Goal: Information Seeking & Learning: Learn about a topic

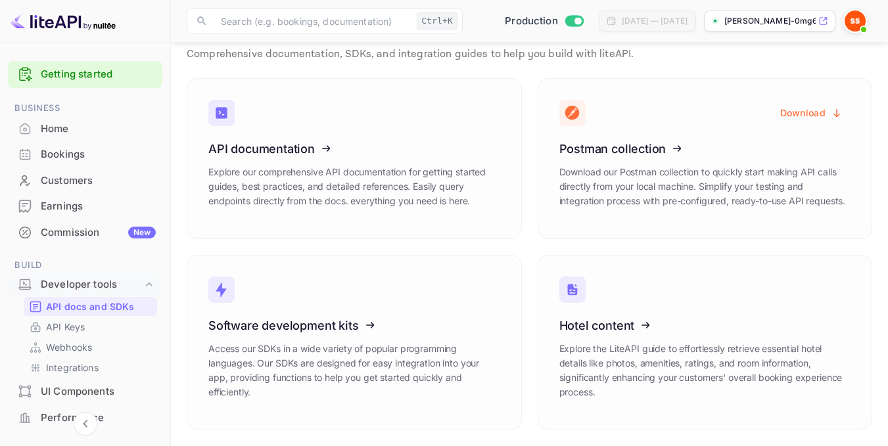
scroll to position [196, 0]
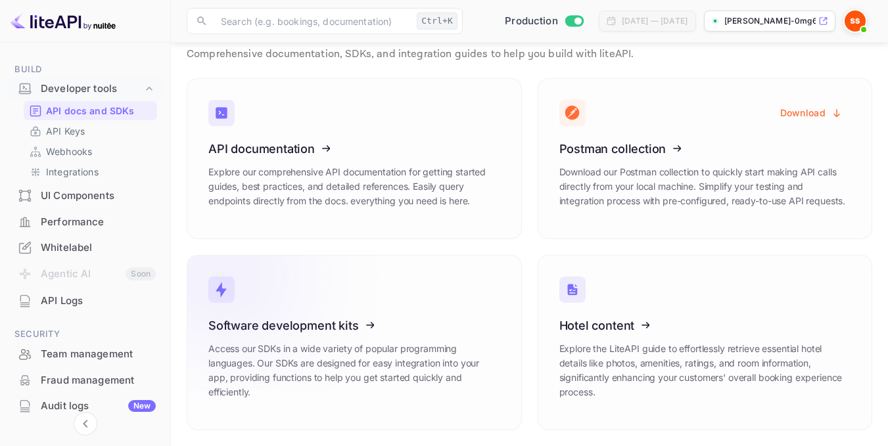
click at [409, 308] on link "Software development kits Access our SDKs in a wide variety of popular programm…" at bounding box center [354, 343] width 335 height 176
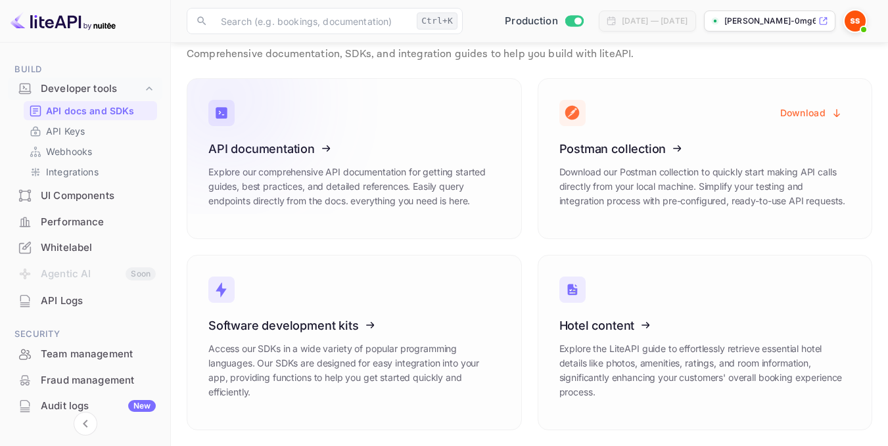
click at [431, 137] on link "API documentation Explore our comprehensive API documentation for getting start…" at bounding box center [354, 158] width 335 height 161
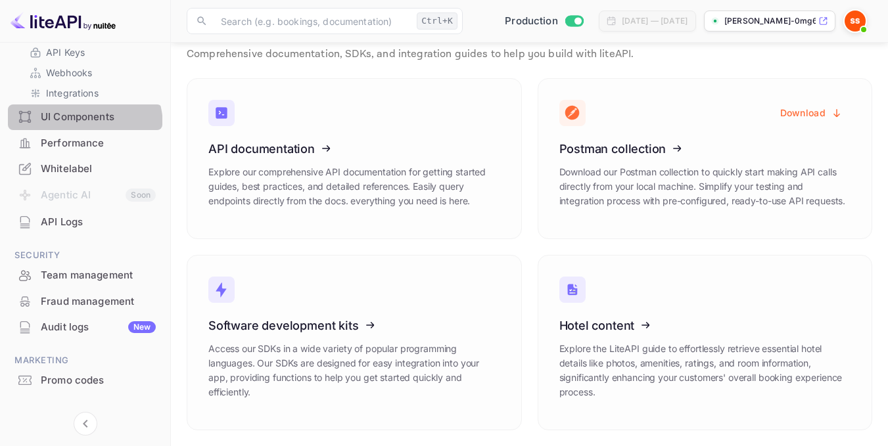
click at [76, 126] on div "UI Components" at bounding box center [85, 118] width 155 height 26
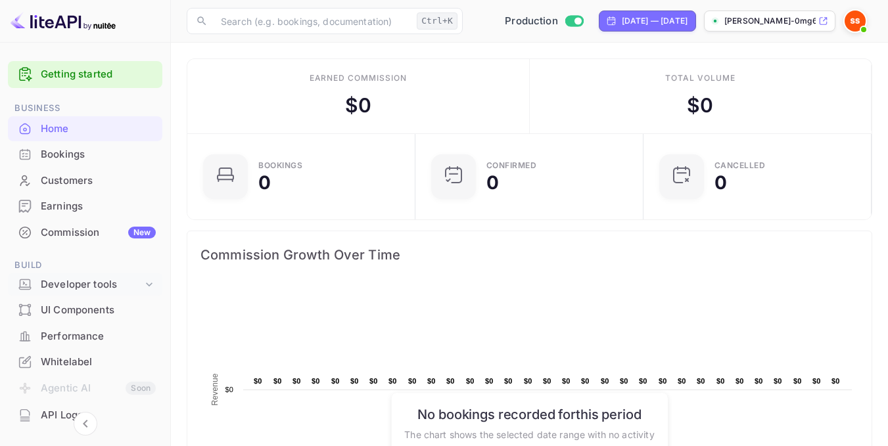
click at [136, 283] on div "Developer tools" at bounding box center [92, 284] width 102 height 15
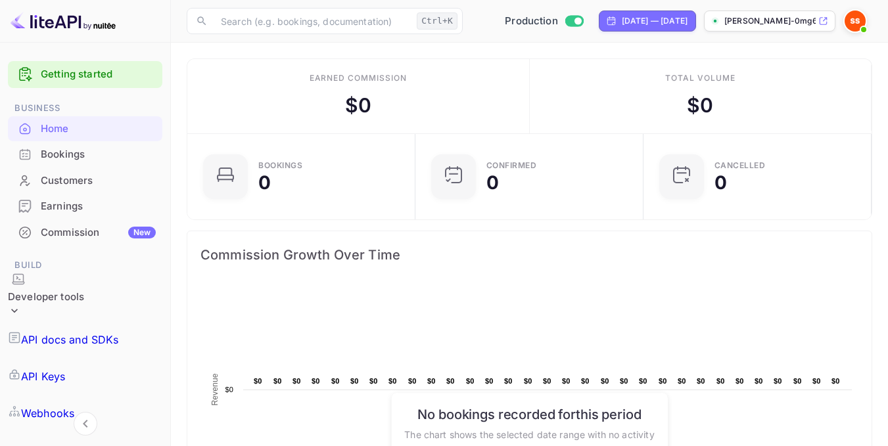
click at [65, 369] on p "API Keys" at bounding box center [43, 377] width 44 height 16
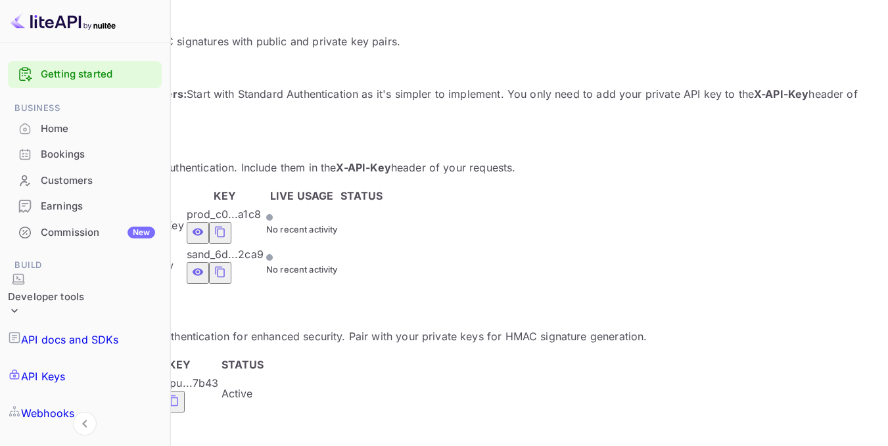
scroll to position [216, 0]
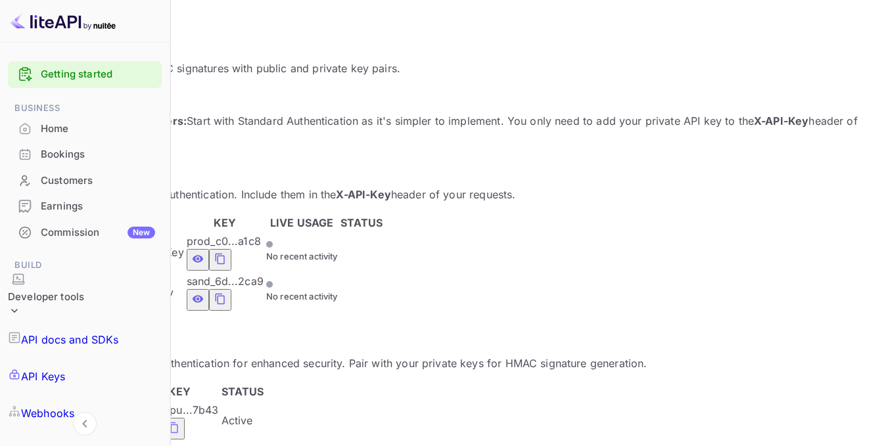
click at [98, 395] on link "Webhooks" at bounding box center [85, 413] width 154 height 37
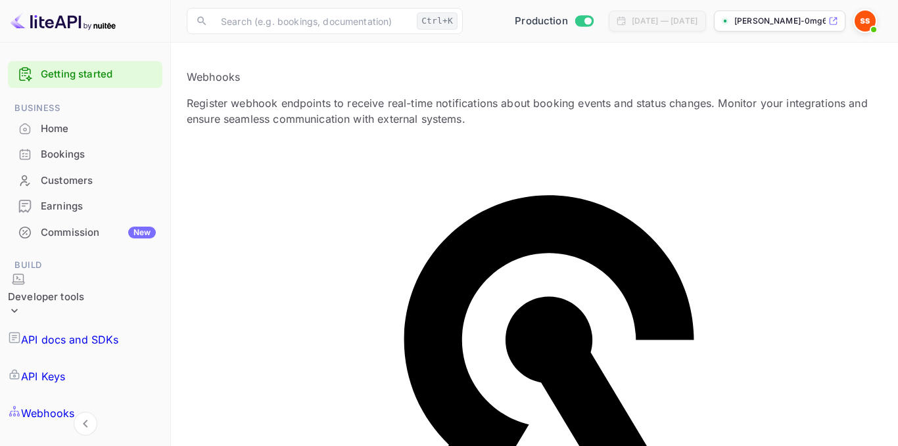
click at [105, 432] on link "Integrations" at bounding box center [85, 450] width 155 height 37
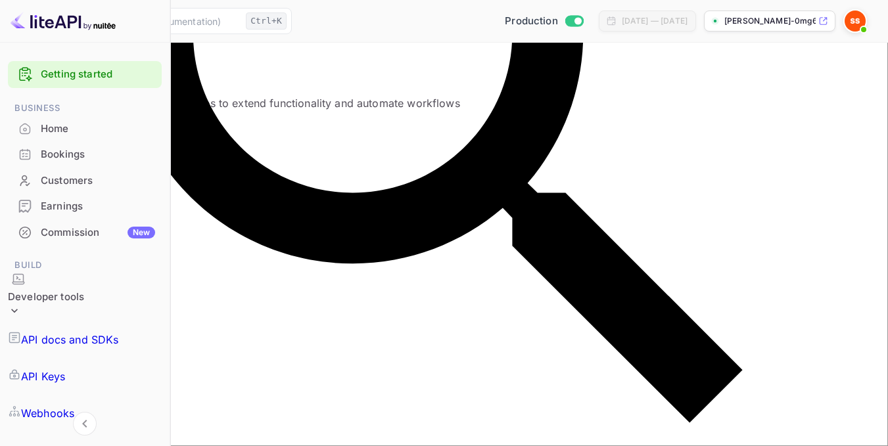
click at [101, 140] on select "All Categories Developer Tools Travel Services Payment Systems" at bounding box center [58, 146] width 85 height 12
select select "Travel Services"
click at [101, 140] on select "All Categories Developer Tools Travel Services Payment Systems" at bounding box center [58, 146] width 85 height 12
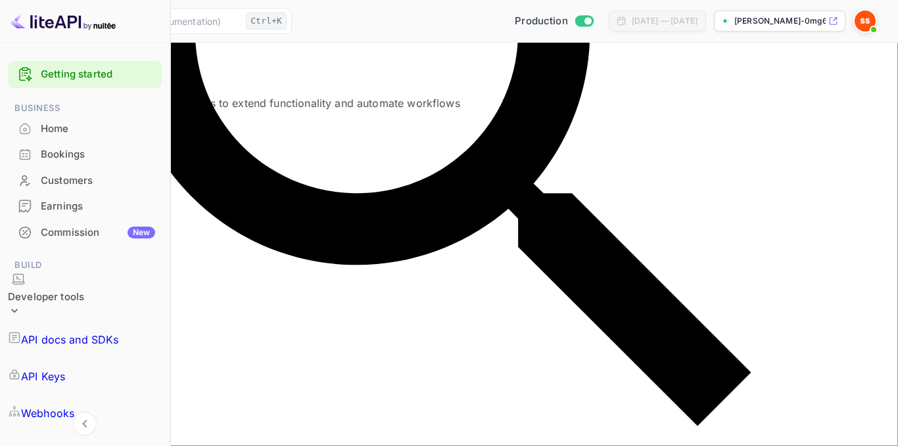
click at [112, 358] on link "API Keys" at bounding box center [85, 376] width 154 height 37
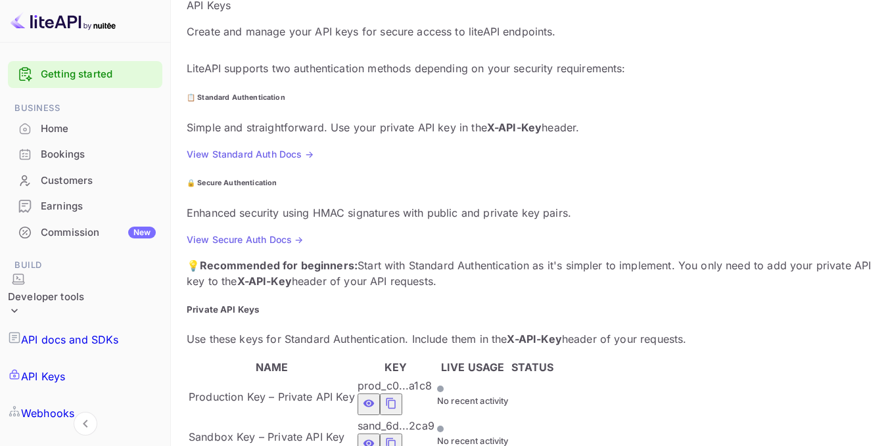
scroll to position [67, 0]
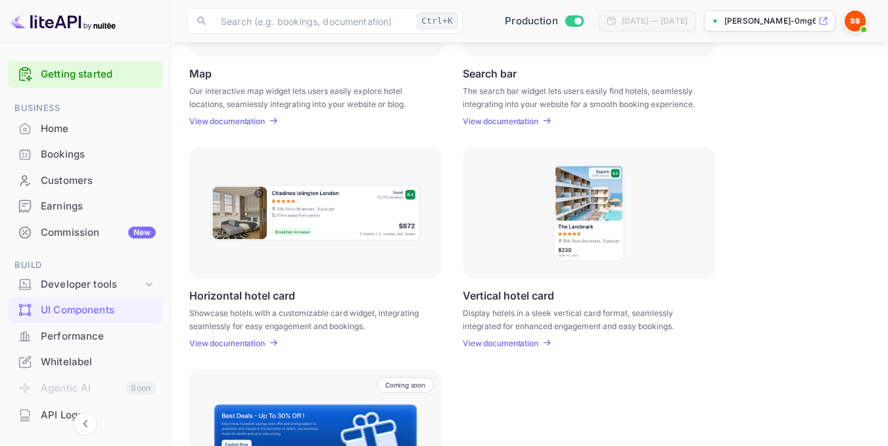
scroll to position [298, 0]
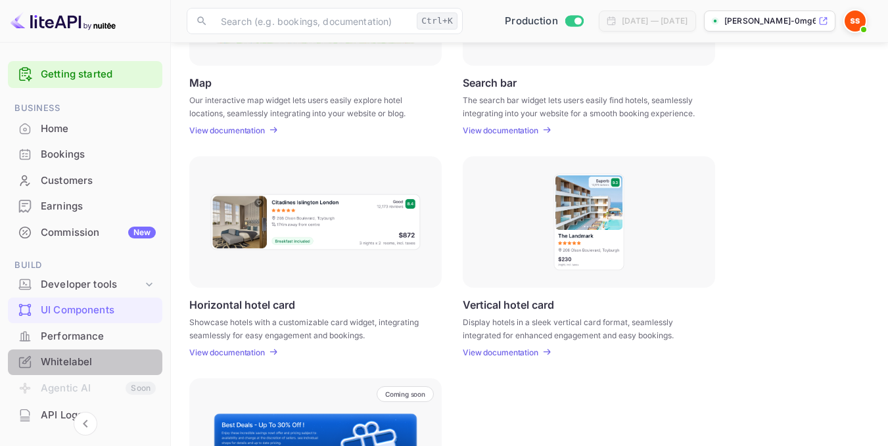
click at [117, 364] on div "Whitelabel" at bounding box center [98, 362] width 115 height 15
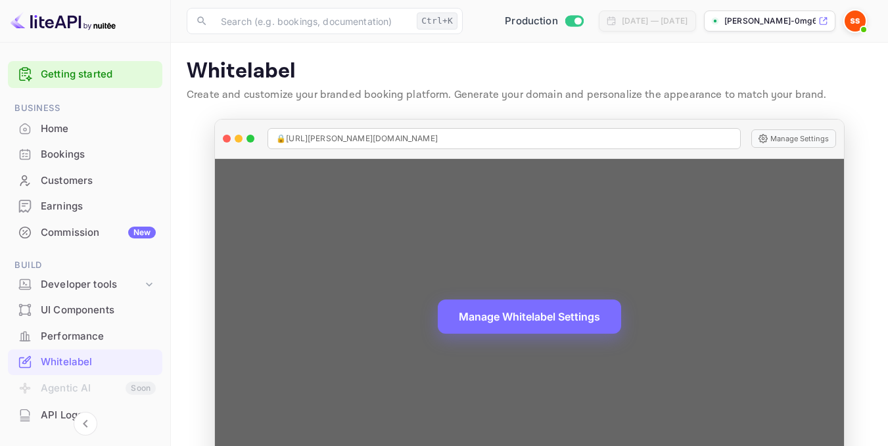
scroll to position [45, 0]
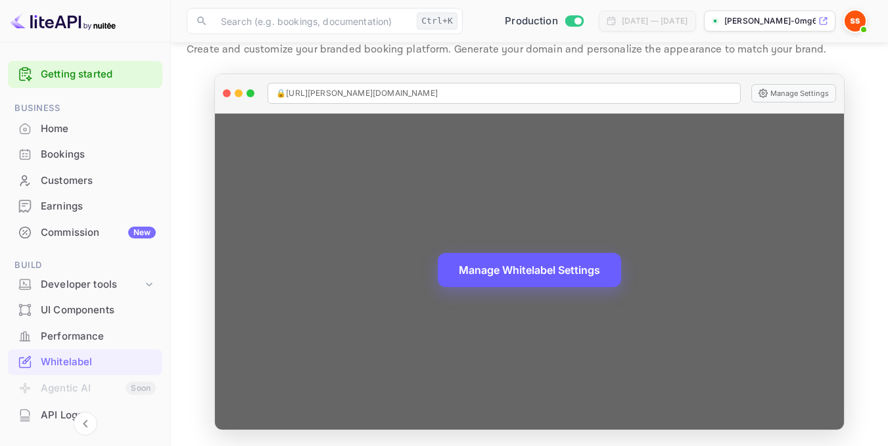
click at [517, 262] on button "Manage Whitelabel Settings" at bounding box center [529, 270] width 183 height 34
click at [805, 89] on button "Manage Settings" at bounding box center [794, 93] width 85 height 18
click at [561, 265] on button "Manage Whitelabel Settings" at bounding box center [529, 270] width 183 height 34
